Goal: Understand process/instructions: Learn how to perform a task or action

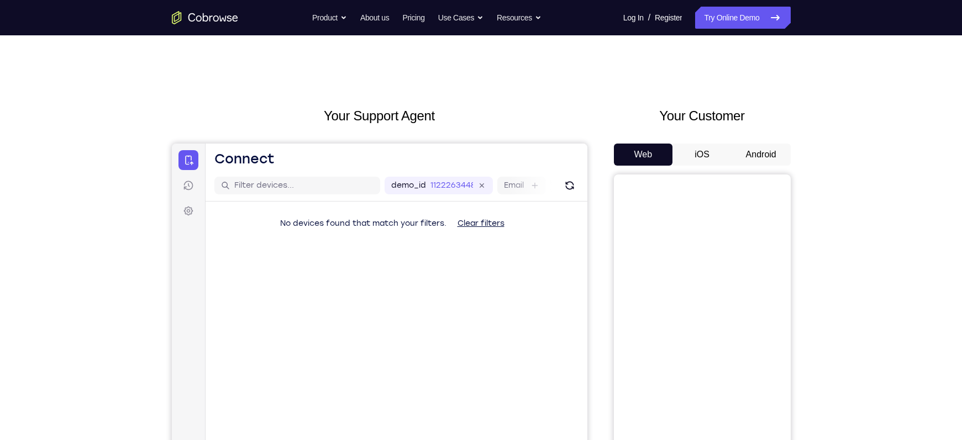
click at [752, 157] on button "Android" at bounding box center [761, 155] width 59 height 22
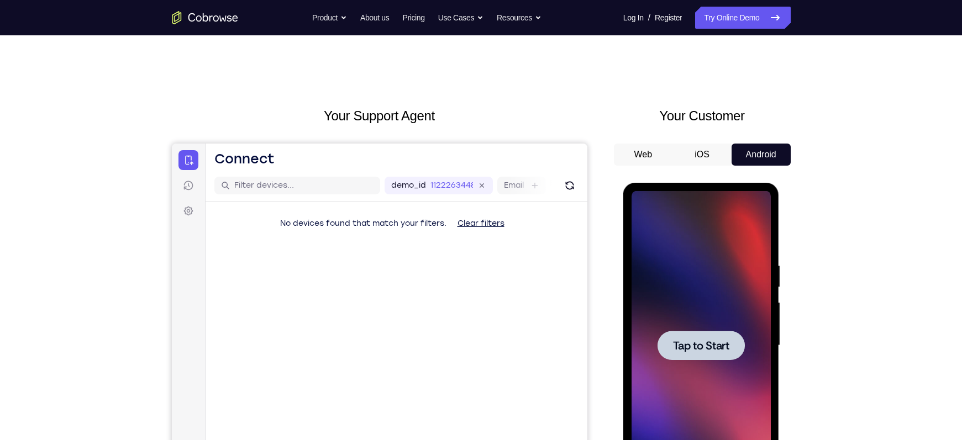
click at [701, 351] on span "Tap to Start" at bounding box center [701, 345] width 56 height 11
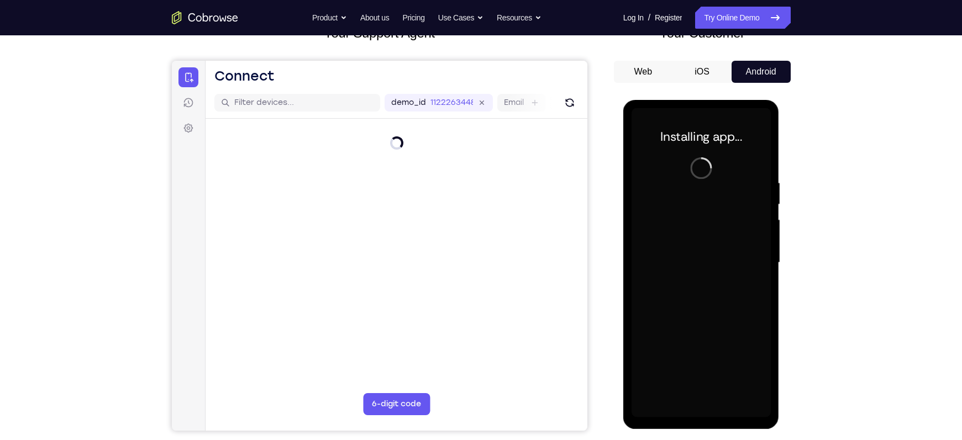
scroll to position [80, 0]
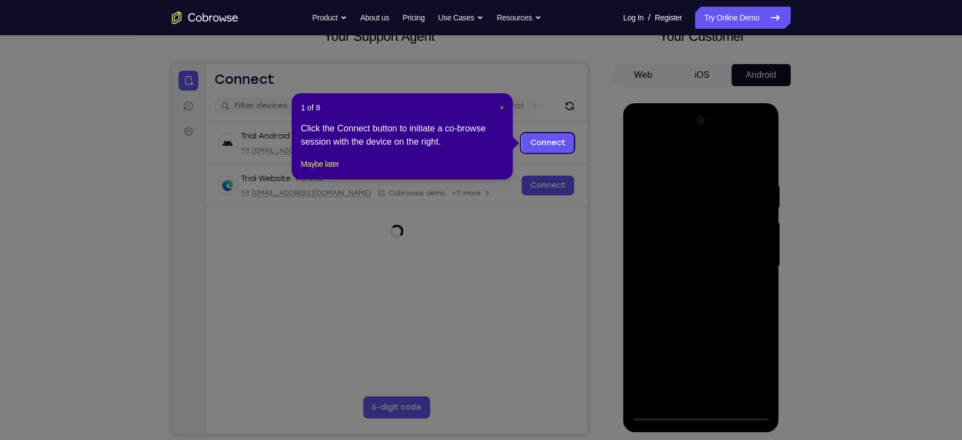
click at [501, 103] on span "×" at bounding box center [502, 107] width 4 height 9
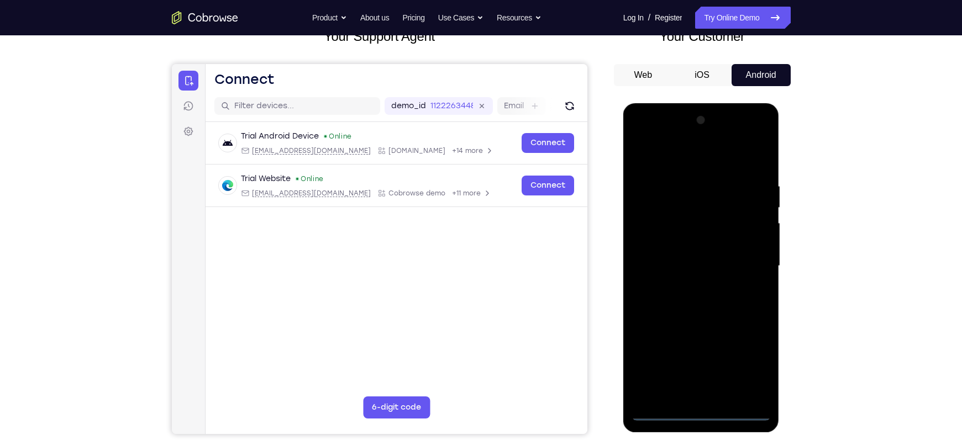
click at [703, 409] on div at bounding box center [701, 266] width 139 height 309
click at [700, 408] on div at bounding box center [701, 266] width 139 height 309
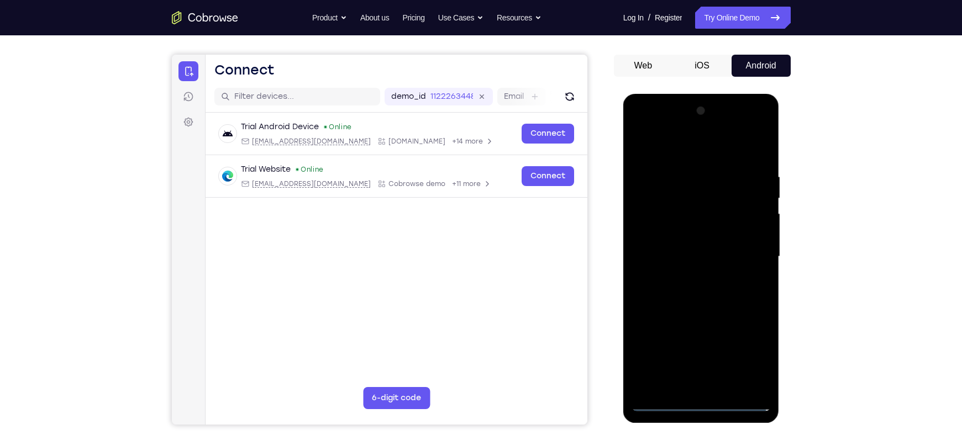
scroll to position [90, 0]
click at [700, 404] on div at bounding box center [701, 256] width 139 height 309
click at [751, 355] on div at bounding box center [701, 256] width 139 height 309
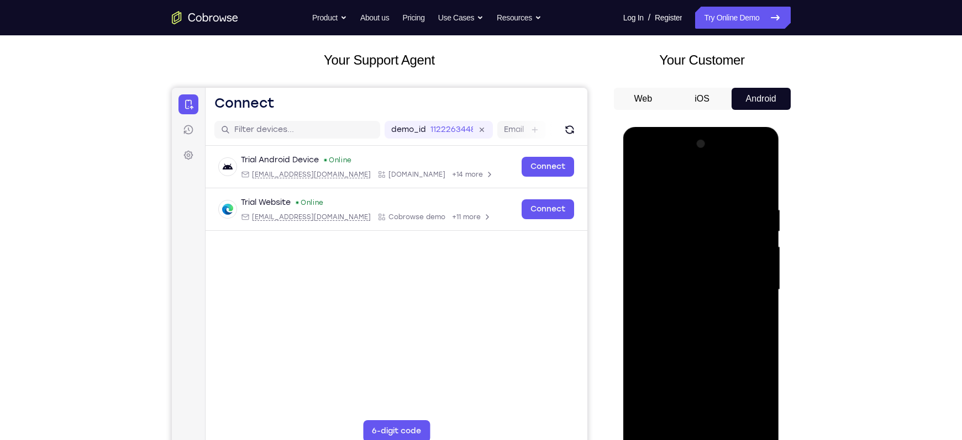
scroll to position [55, 0]
click at [677, 181] on div at bounding box center [701, 290] width 139 height 309
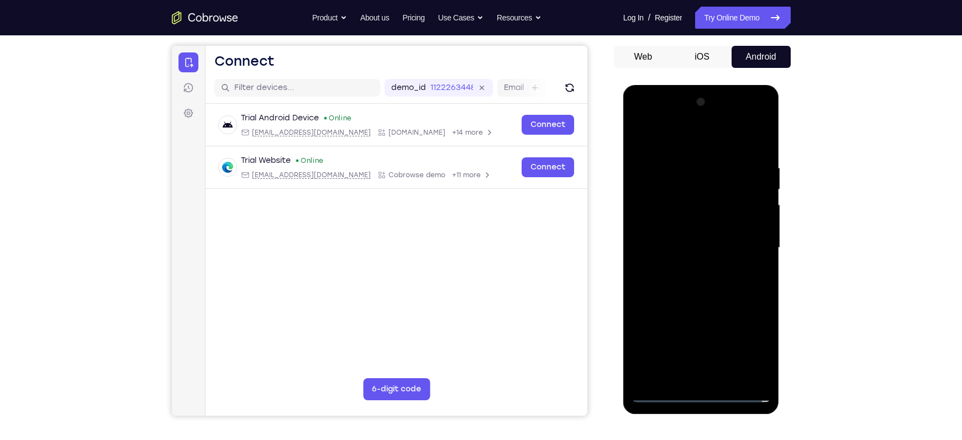
scroll to position [98, 0]
click at [754, 250] on div at bounding box center [701, 247] width 139 height 309
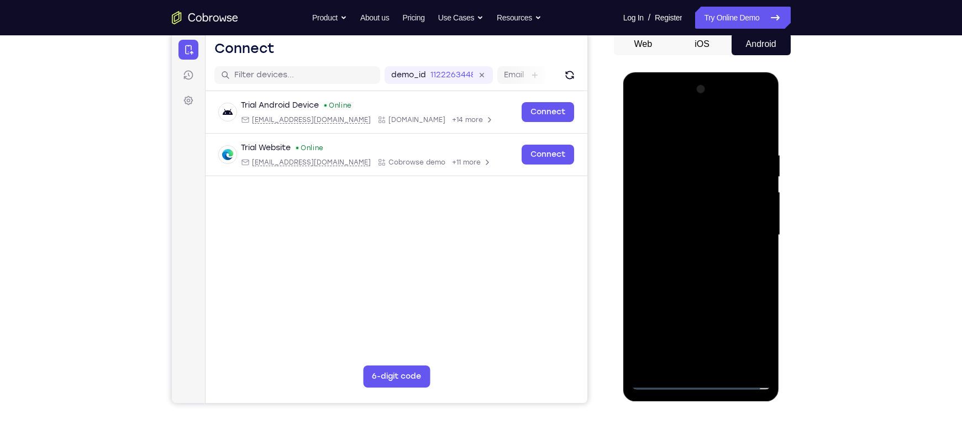
scroll to position [112, 0]
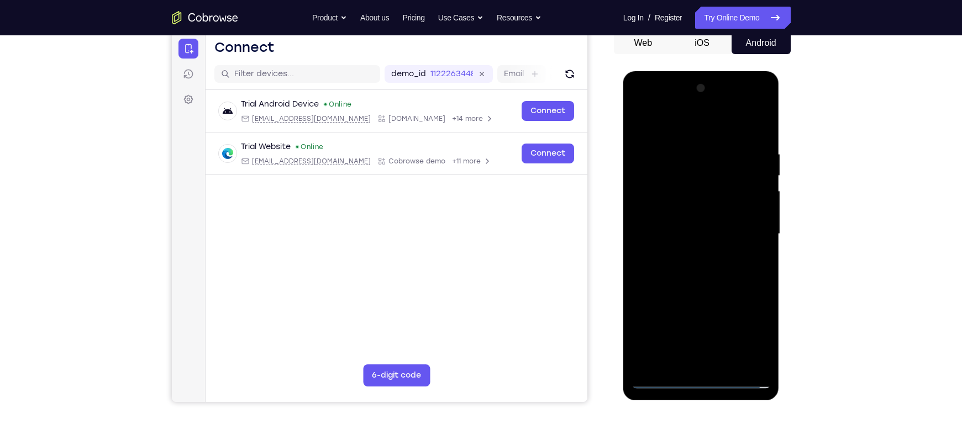
click at [690, 253] on div at bounding box center [701, 234] width 139 height 309
click at [672, 224] on div at bounding box center [701, 234] width 139 height 309
click at [655, 245] on div at bounding box center [701, 234] width 139 height 309
click at [658, 233] on div at bounding box center [701, 234] width 139 height 309
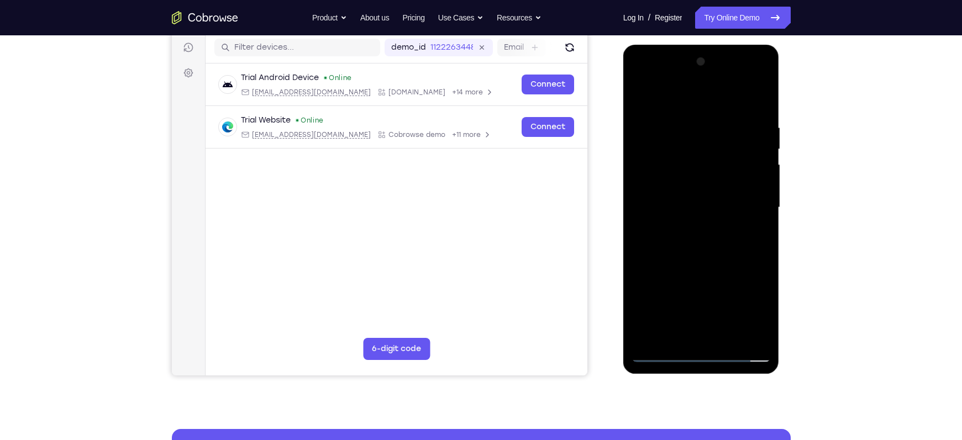
scroll to position [138, 0]
click at [659, 241] on div at bounding box center [701, 208] width 139 height 309
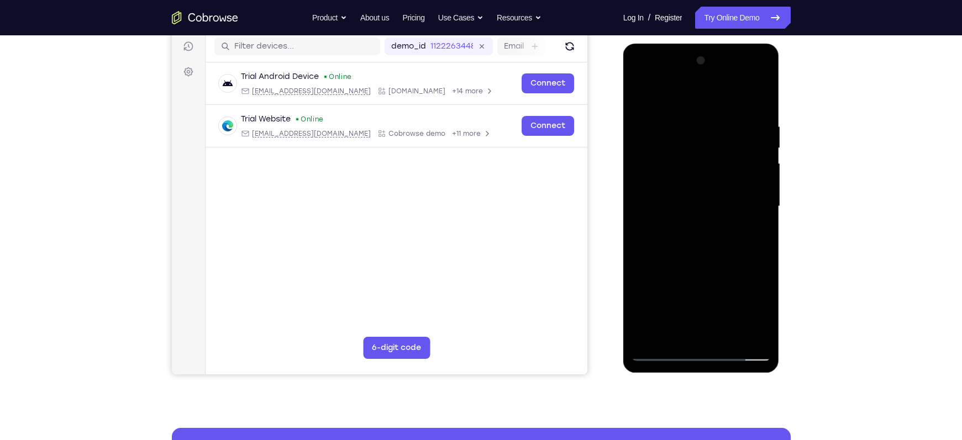
scroll to position [233, 0]
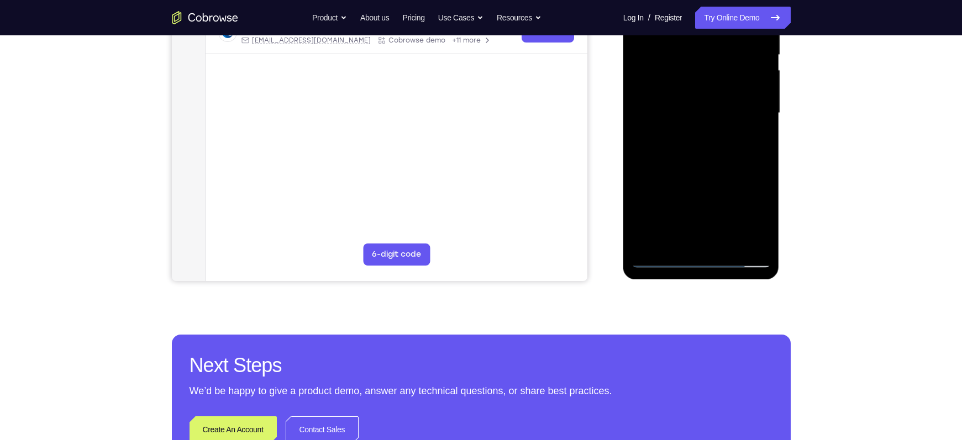
click at [701, 165] on div at bounding box center [701, 113] width 139 height 309
click at [763, 159] on div at bounding box center [701, 113] width 139 height 309
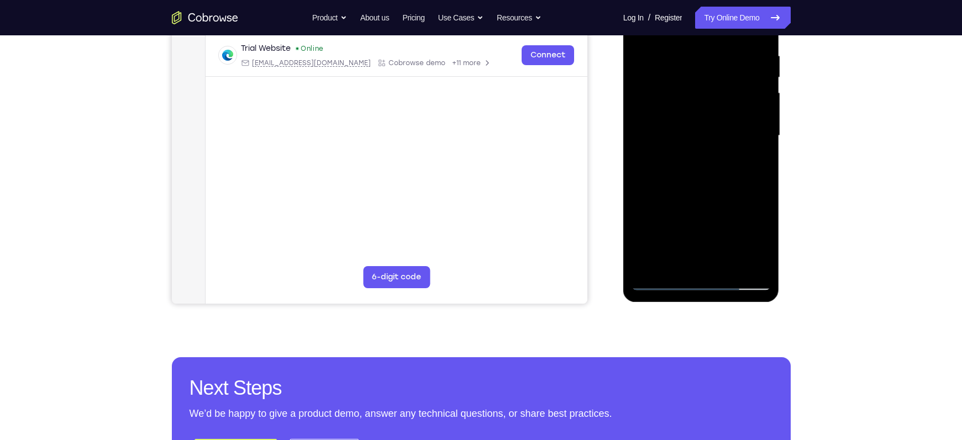
scroll to position [206, 0]
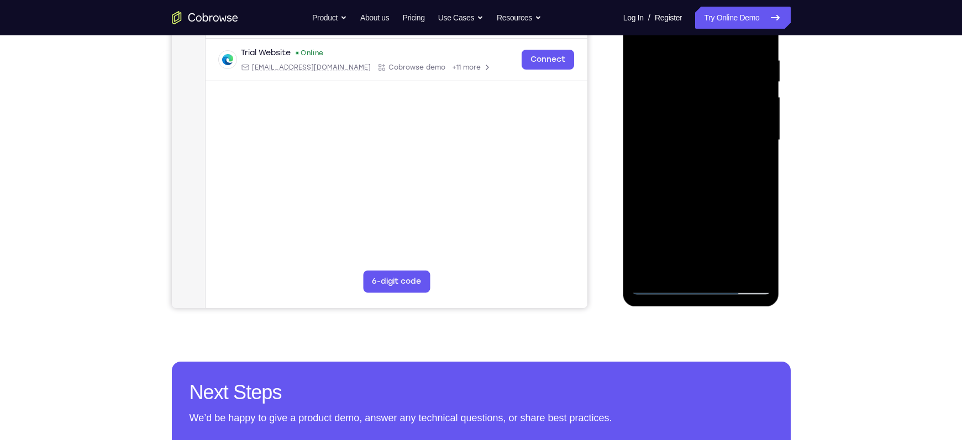
click at [765, 187] on div at bounding box center [701, 140] width 139 height 309
click at [639, 191] on div at bounding box center [701, 140] width 139 height 309
click at [764, 191] on div at bounding box center [701, 140] width 139 height 309
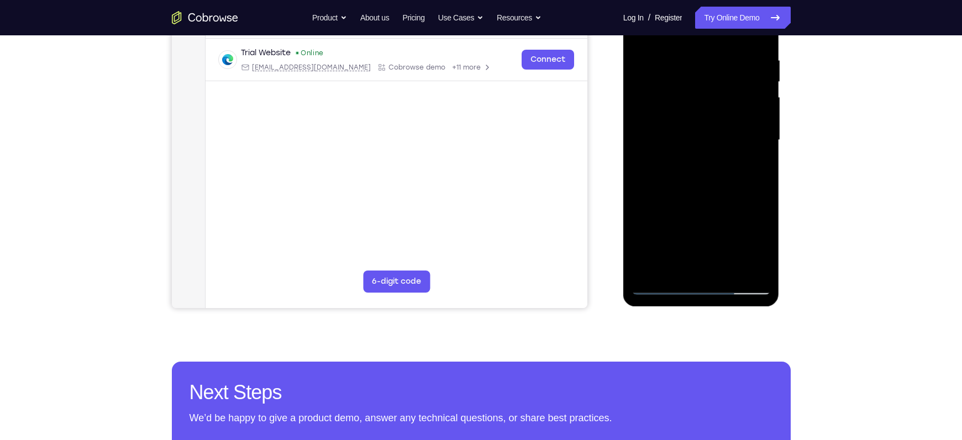
click at [766, 192] on div at bounding box center [701, 140] width 139 height 309
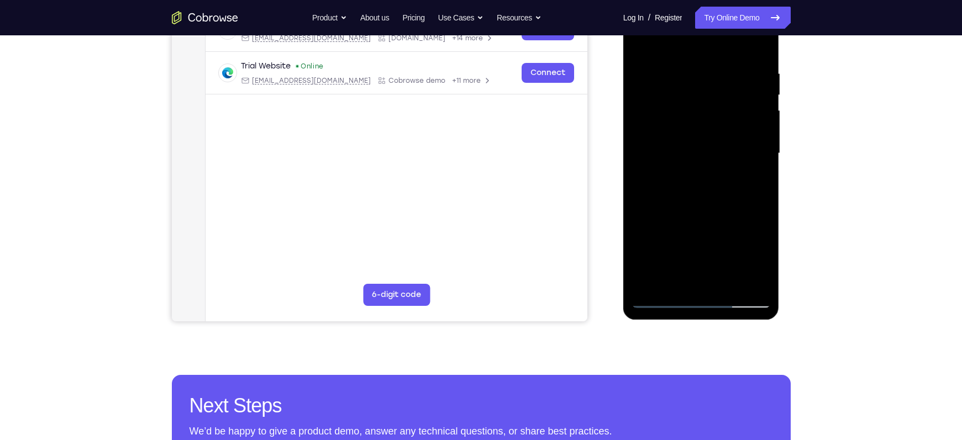
scroll to position [195, 0]
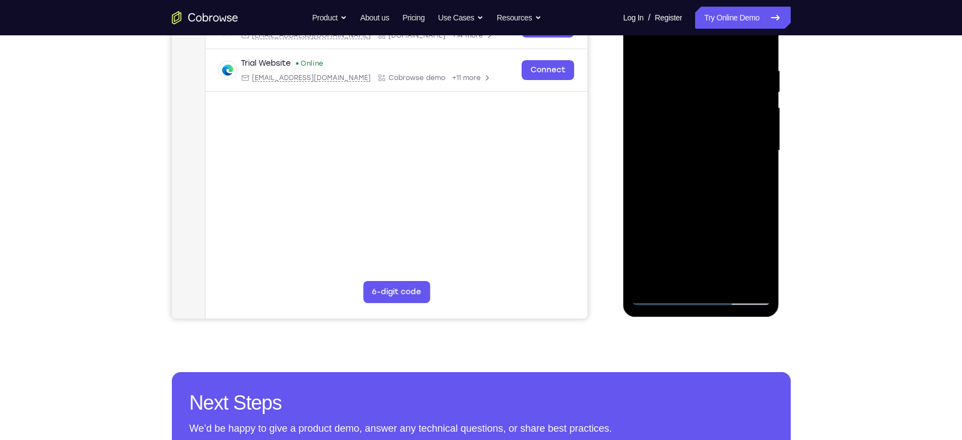
drag, startPoint x: 697, startPoint y: 235, endPoint x: 721, endPoint y: 125, distance: 112.0
click at [721, 125] on div at bounding box center [701, 150] width 139 height 309
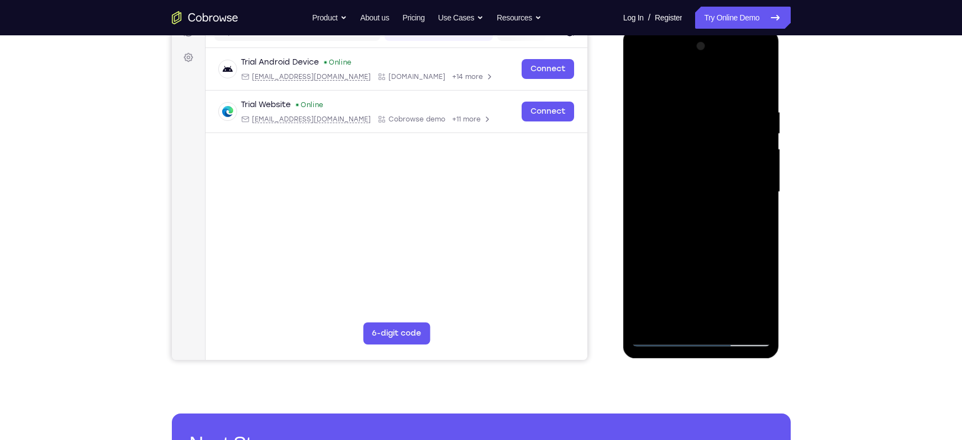
scroll to position [148, 0]
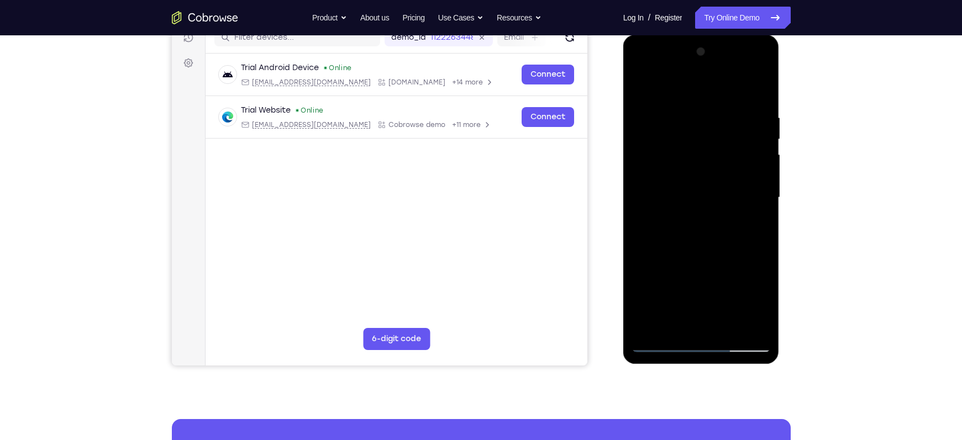
click at [644, 123] on div at bounding box center [701, 197] width 139 height 309
click at [638, 125] on div at bounding box center [701, 197] width 139 height 309
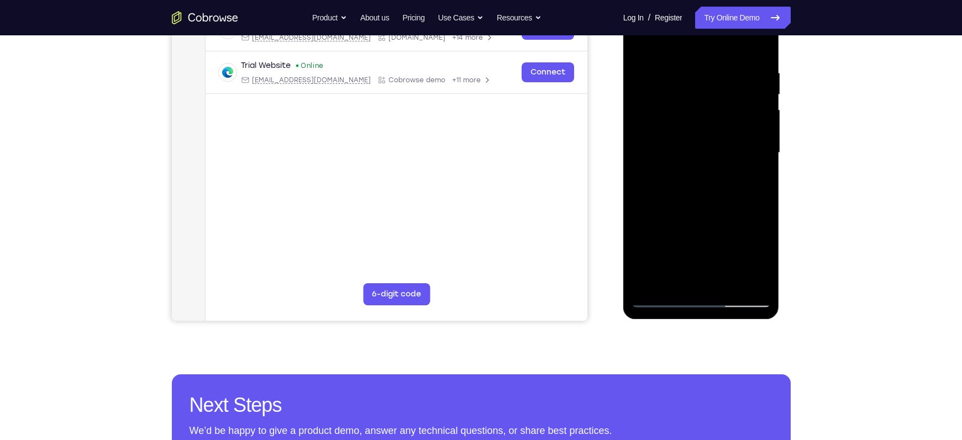
scroll to position [195, 0]
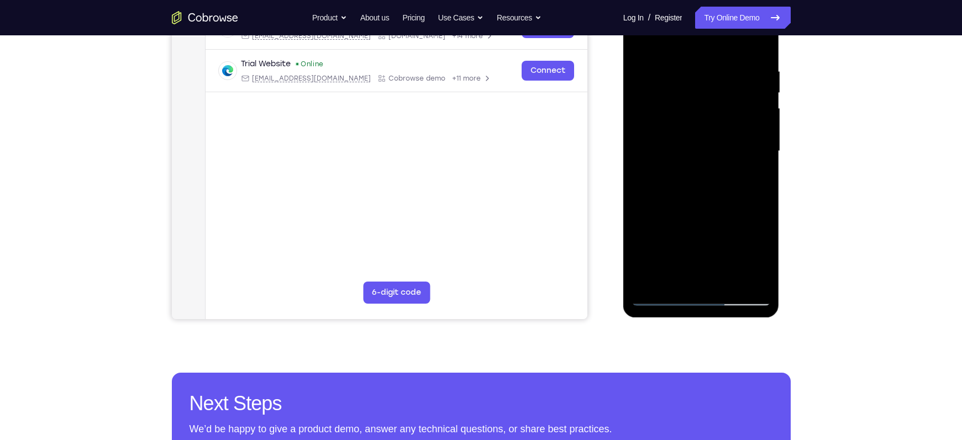
click at [655, 199] on div at bounding box center [701, 151] width 139 height 309
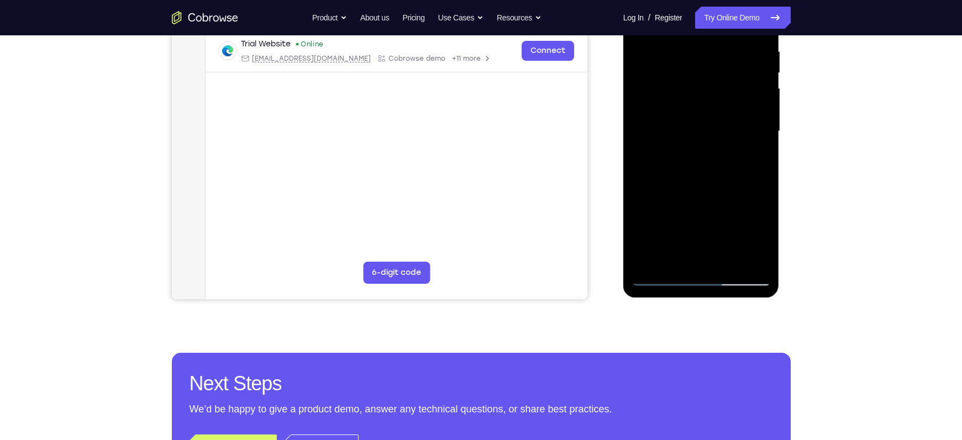
scroll to position [206, 0]
